Goal: Information Seeking & Learning: Learn about a topic

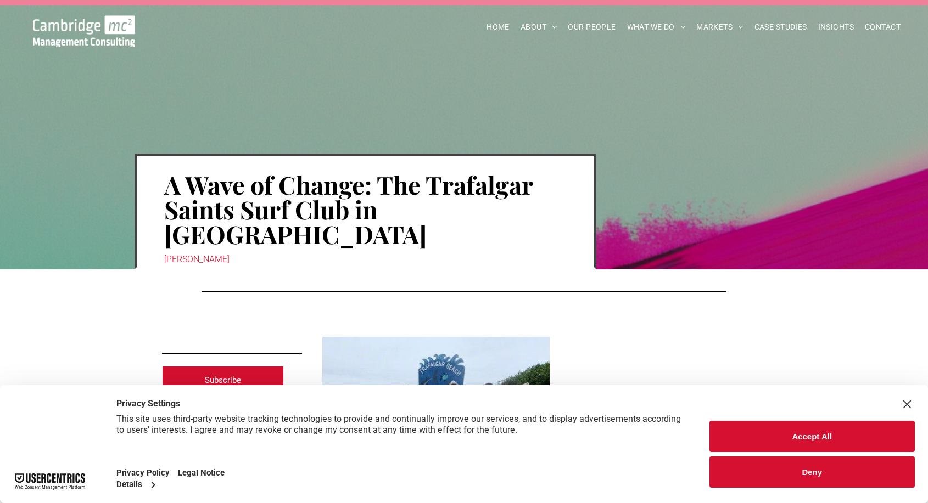
click at [809, 438] on button "Accept All" at bounding box center [812, 436] width 206 height 31
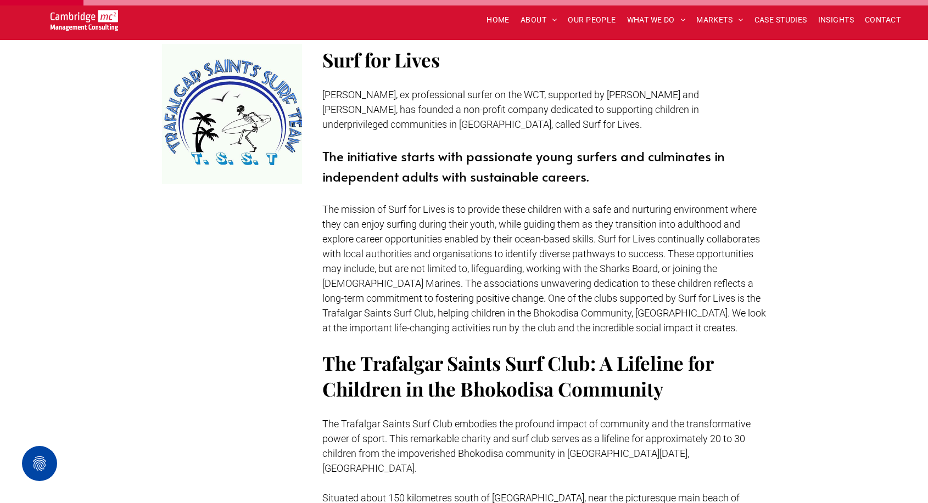
scroll to position [510, 0]
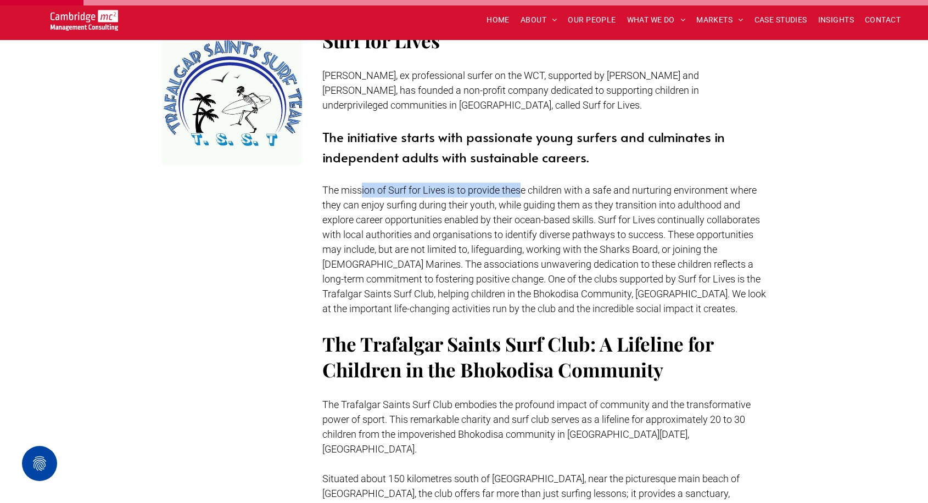
drag, startPoint x: 362, startPoint y: 164, endPoint x: 521, endPoint y: 165, distance: 158.7
click at [521, 184] on span "The mission of Surf for Lives is to provide these children with a safe and nurt…" at bounding box center [544, 249] width 444 height 130
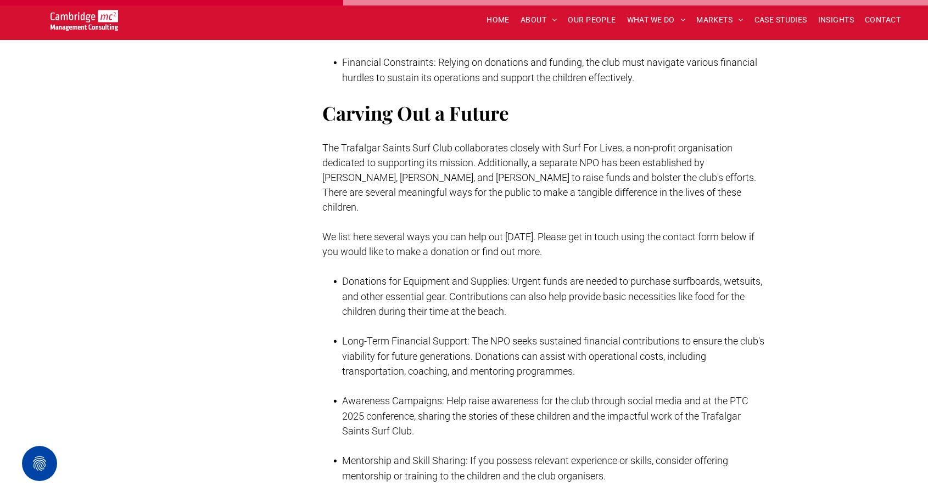
scroll to position [2050, 0]
drag, startPoint x: 384, startPoint y: 79, endPoint x: 376, endPoint y: 96, distance: 19.4
click at [385, 99] on span "Carving Out a Future" at bounding box center [415, 112] width 187 height 26
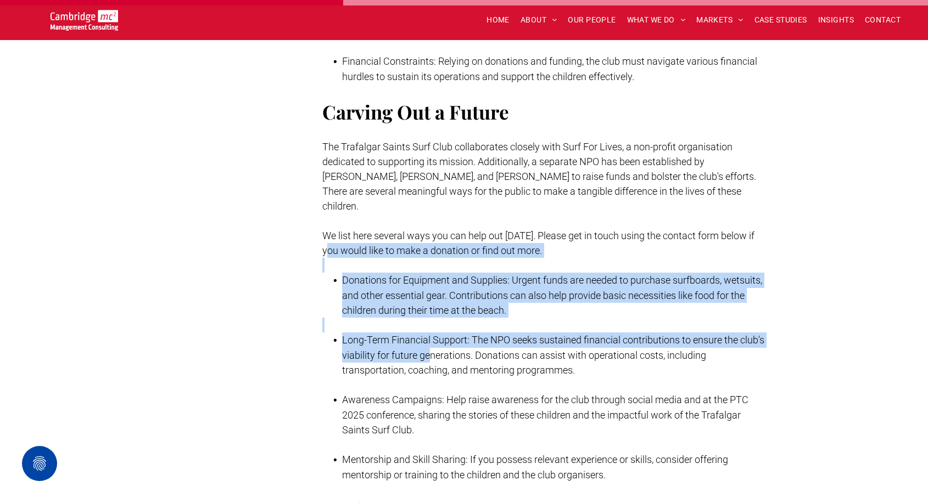
drag, startPoint x: 332, startPoint y: 193, endPoint x: 455, endPoint y: 304, distance: 165.6
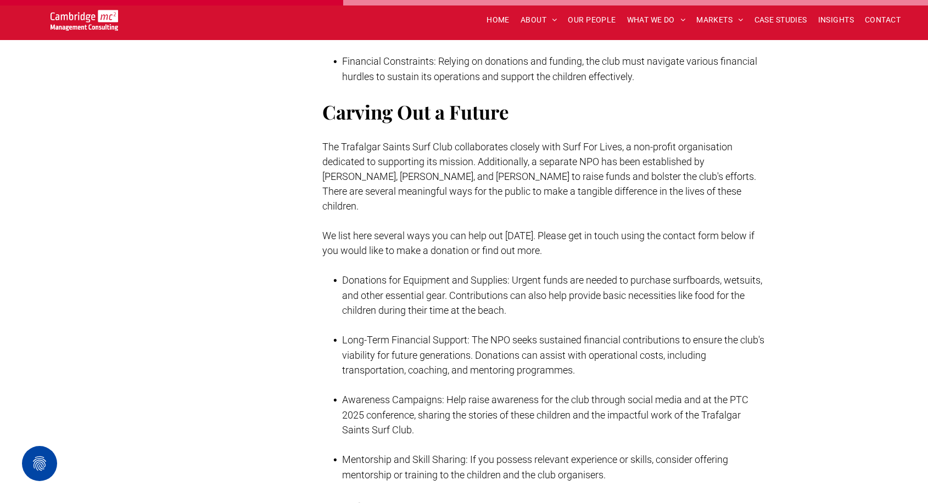
click at [421, 334] on span "Long-Term Financial Support: The NPO seeks sustained financial contributions to…" at bounding box center [553, 355] width 422 height 42
drag, startPoint x: 392, startPoint y: 284, endPoint x: 473, endPoint y: 290, distance: 80.9
click at [473, 334] on span "Long-Term Financial Support: The NPO seeks sustained financial contributions to…" at bounding box center [553, 355] width 422 height 42
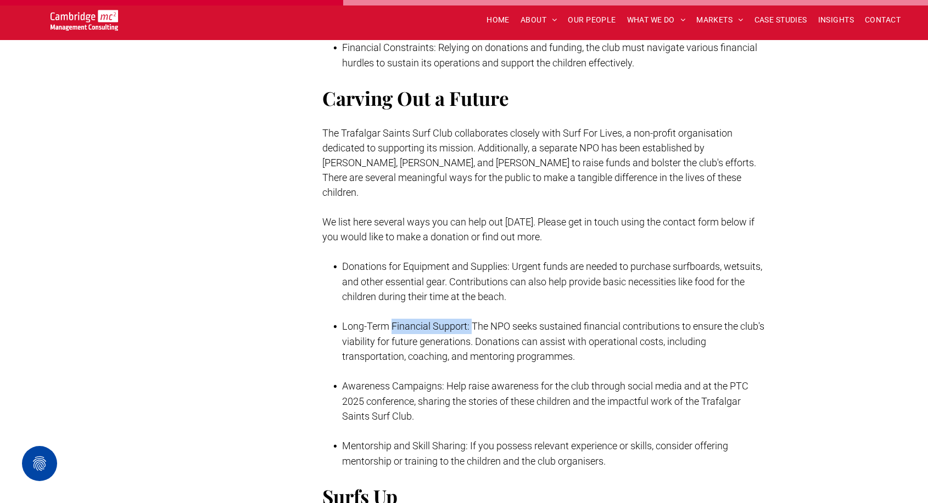
scroll to position [2085, 0]
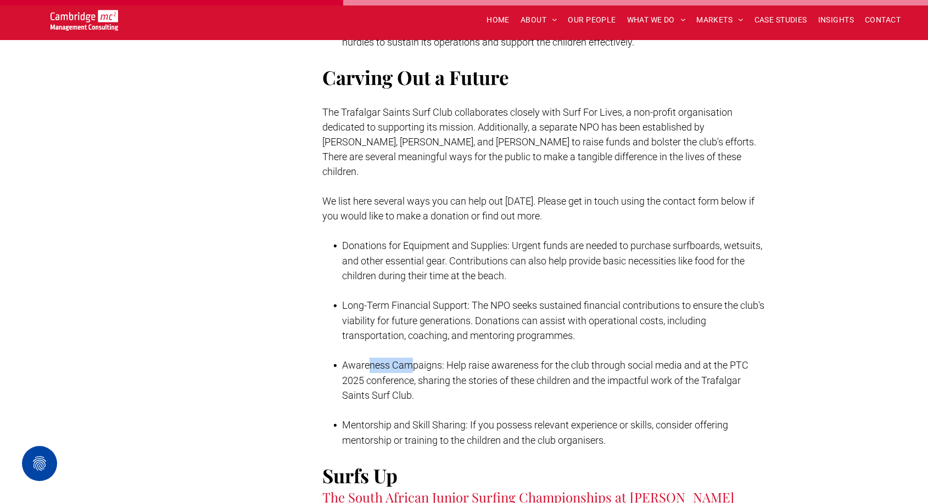
drag, startPoint x: 369, startPoint y: 317, endPoint x: 411, endPoint y: 317, distance: 42.3
click at [411, 358] on li "Awareness Campaigns: Help raise awareness for the club through social media and…" at bounding box center [554, 380] width 424 height 45
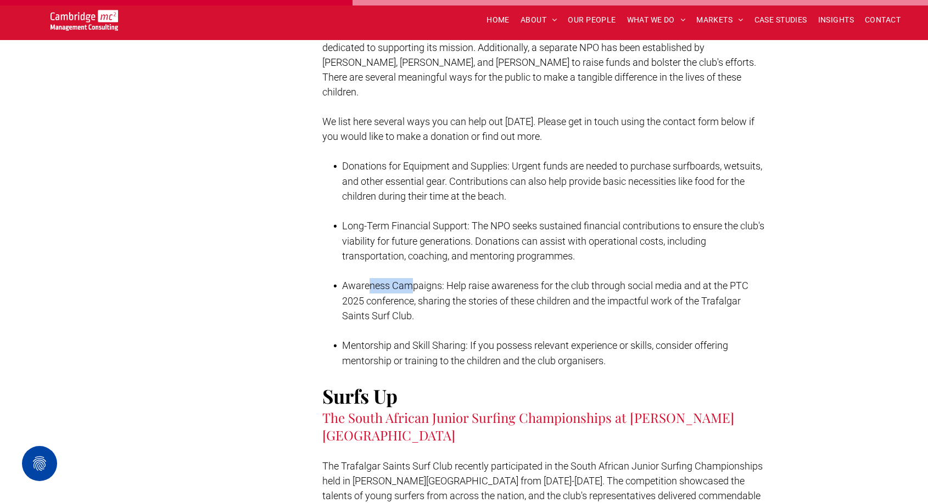
scroll to position [2166, 0]
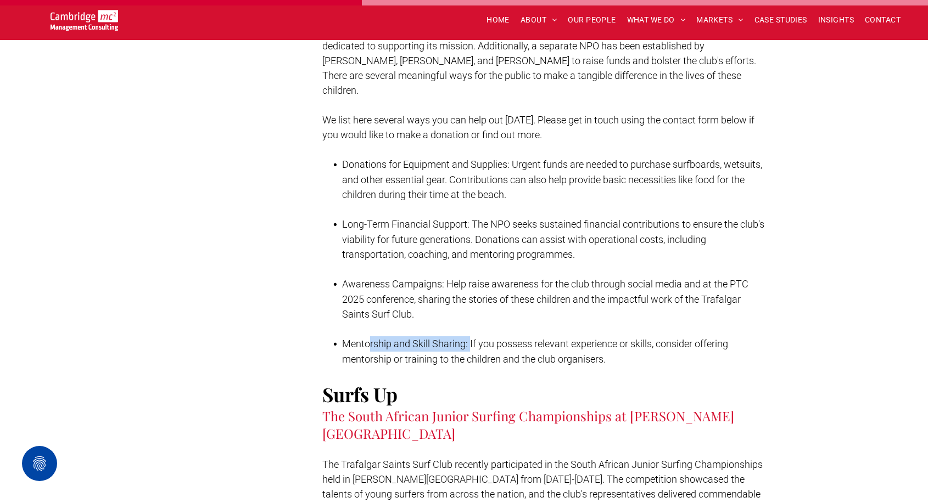
drag, startPoint x: 369, startPoint y: 293, endPoint x: 469, endPoint y: 292, distance: 99.4
click at [469, 338] on span "Mentorship and Skill Sharing: If you possess relevant experience or skills, con…" at bounding box center [535, 351] width 386 height 27
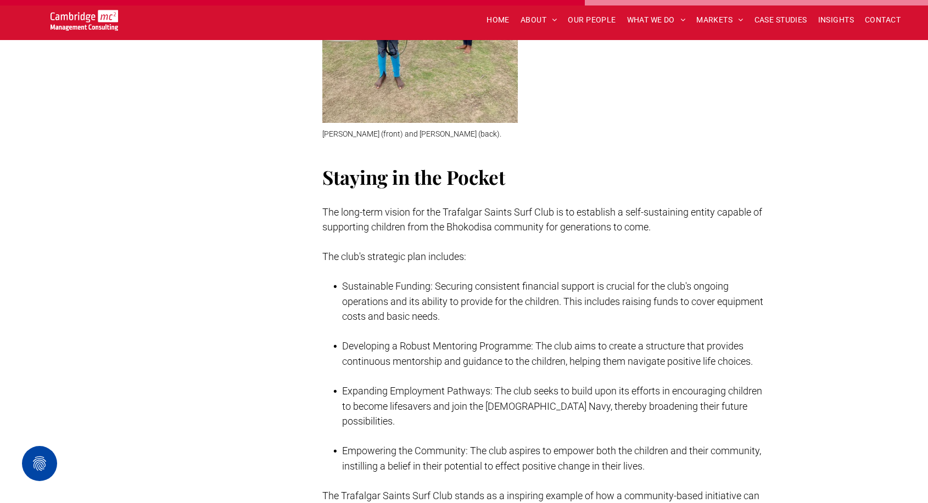
scroll to position [3503, 0]
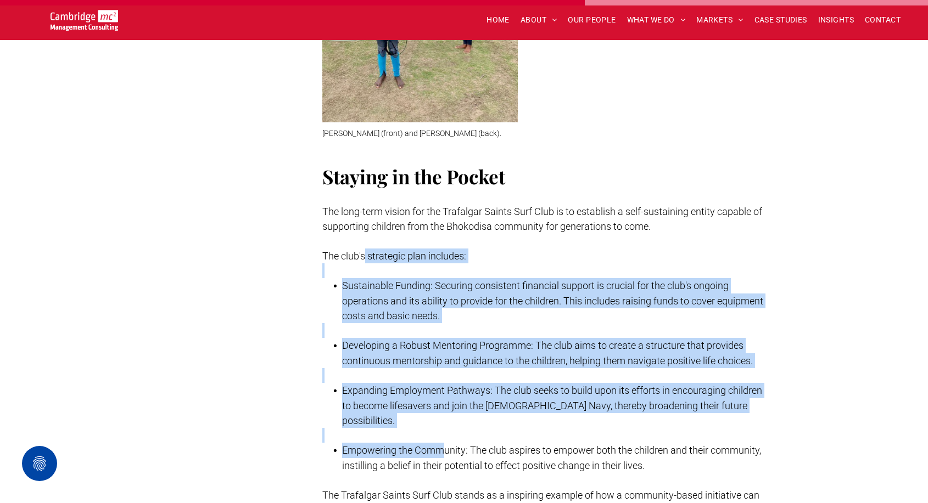
drag, startPoint x: 364, startPoint y: 170, endPoint x: 442, endPoint y: 351, distance: 197.2
click at [442, 351] on div "Staying in the Pocket The long-term vision for the Trafalgar Saints Surf Club i…" at bounding box center [544, 378] width 444 height 430
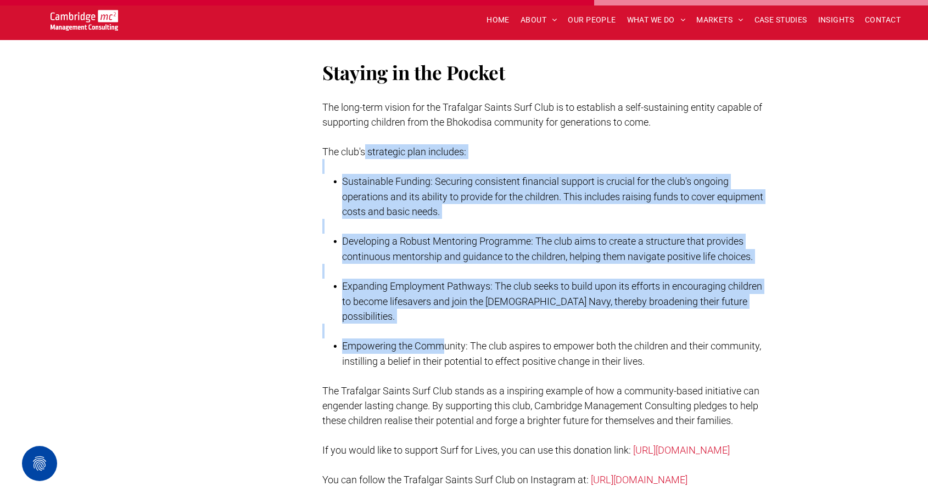
scroll to position [3613, 0]
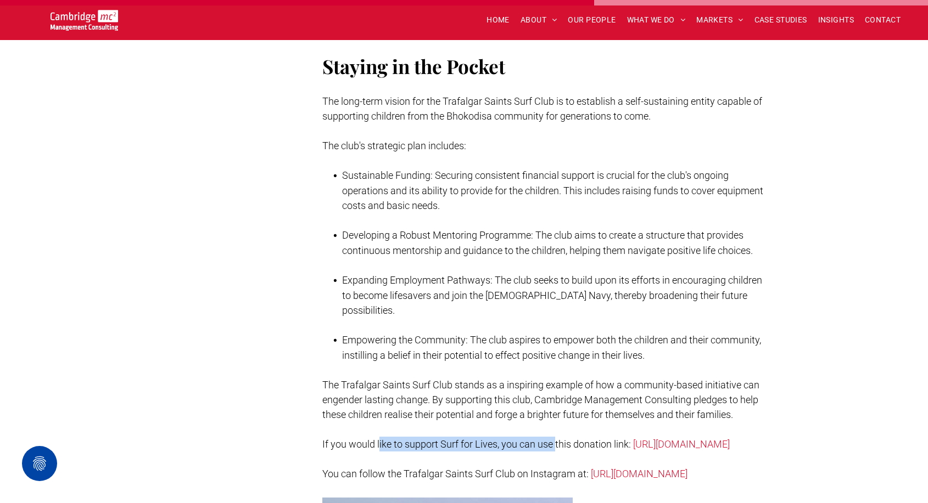
drag, startPoint x: 378, startPoint y: 343, endPoint x: 556, endPoint y: 339, distance: 177.9
click at [556, 437] on p "If you would like to support Surf for Lives, you can use this donation link: [U…" at bounding box center [544, 444] width 444 height 15
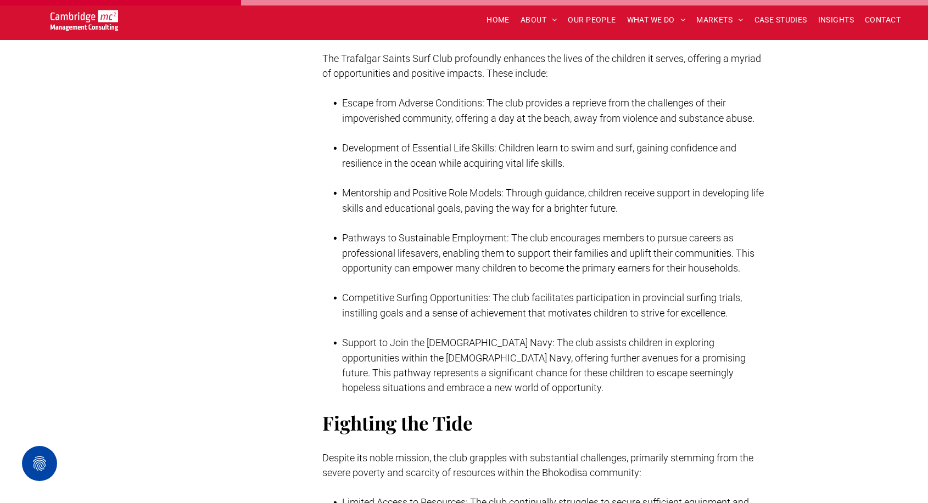
scroll to position [1505, 0]
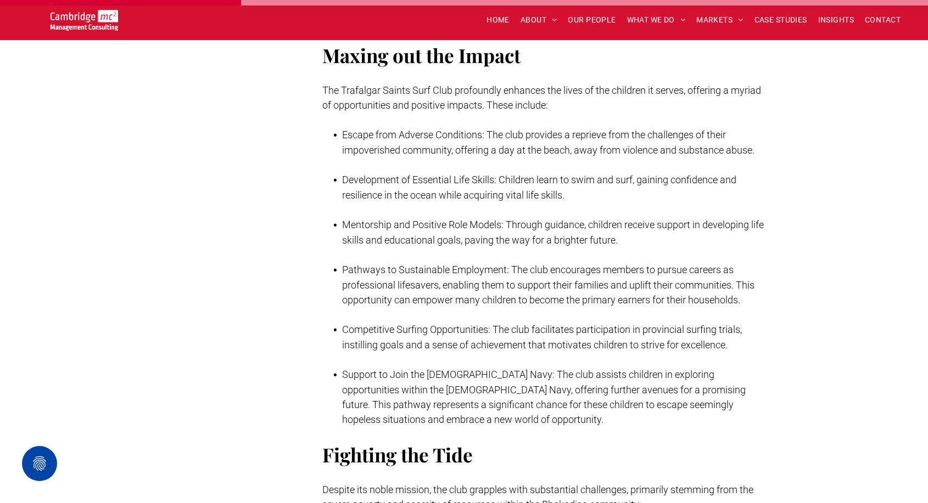
scroll to position [1476, 0]
